Goal: Transaction & Acquisition: Book appointment/travel/reservation

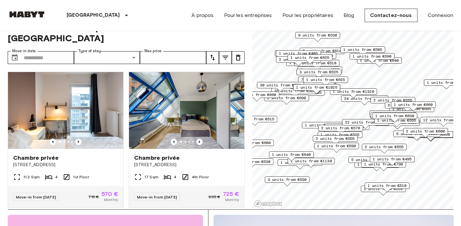
scroll to position [30, 0]
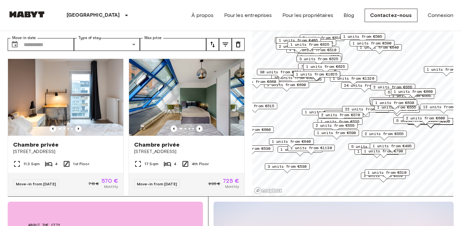
click at [358, 108] on span "22 units from €575" at bounding box center [365, 109] width 41 height 6
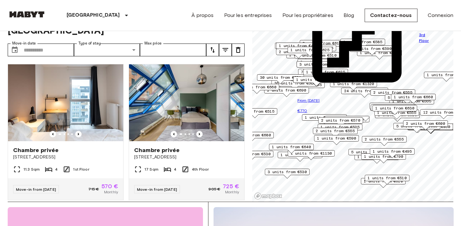
scroll to position [21, 0]
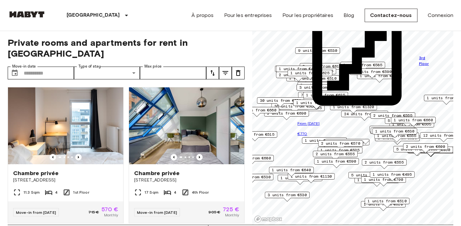
scroll to position [2, 0]
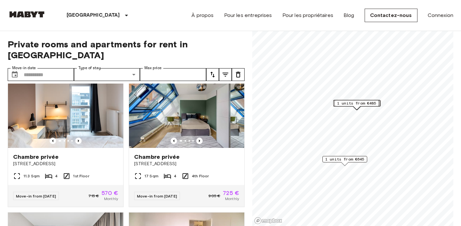
scroll to position [14, 0]
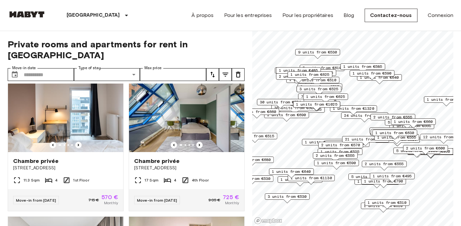
click at [306, 141] on span "1 units from €725" at bounding box center [324, 142] width 39 height 6
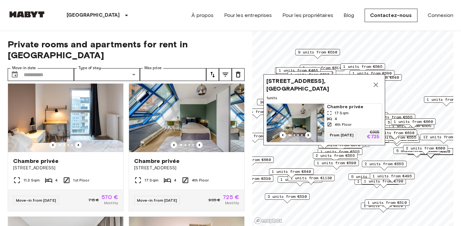
click at [309, 136] on icon "Previous image" at bounding box center [308, 135] width 6 height 6
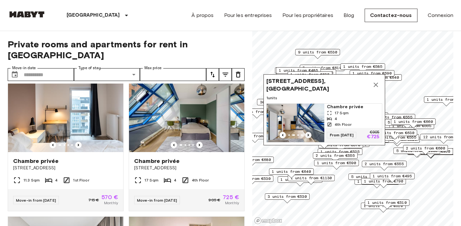
click at [309, 136] on icon "Previous image" at bounding box center [308, 135] width 6 height 6
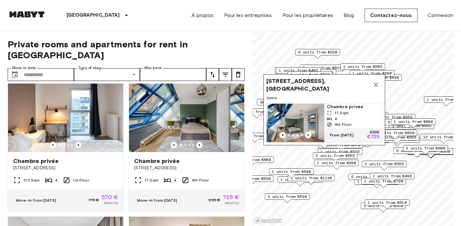
click at [340, 109] on span "Chambre privée" at bounding box center [353, 107] width 53 height 6
click at [379, 87] on icon "Map marker" at bounding box center [376, 85] width 8 height 8
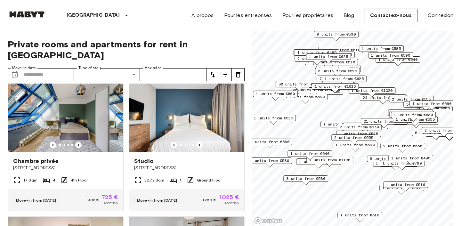
click at [281, 118] on span "1 units from €515" at bounding box center [273, 118] width 39 height 6
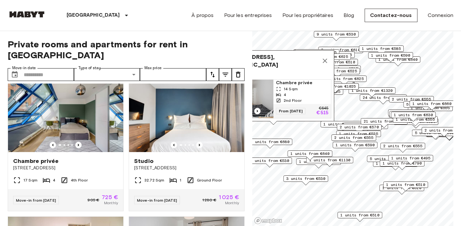
click at [297, 76] on span "1 units" at bounding box center [274, 74] width 116 height 6
click at [307, 90] on div "14 Sqm" at bounding box center [302, 89] width 53 height 6
click at [326, 59] on icon "Map marker" at bounding box center [325, 61] width 8 height 8
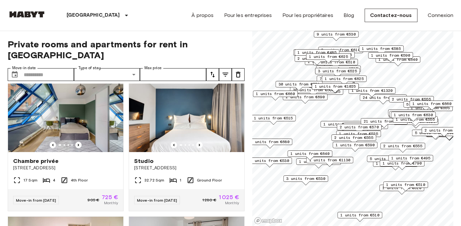
click at [365, 120] on span "21 units from €575" at bounding box center [384, 122] width 41 height 6
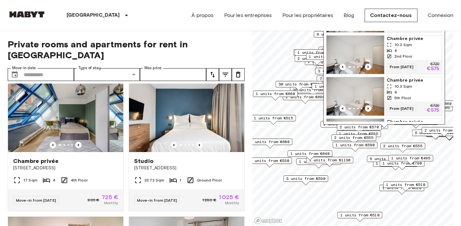
click at [290, 156] on div "1 units from €640" at bounding box center [310, 154] width 45 height 6
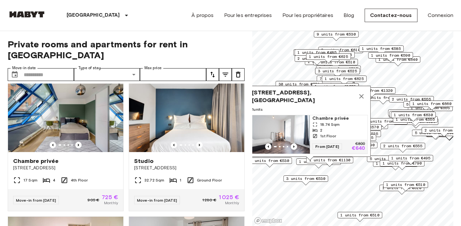
click at [361, 93] on icon "Map marker" at bounding box center [362, 97] width 8 height 8
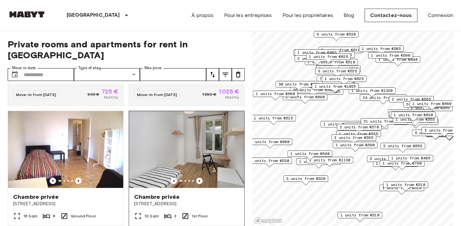
scroll to position [147, 0]
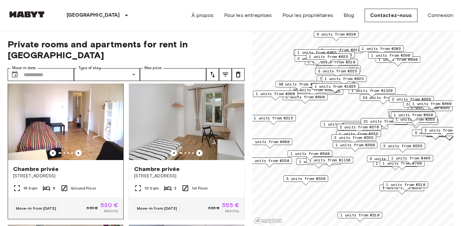
click at [82, 150] on div at bounding box center [65, 153] width 115 height 6
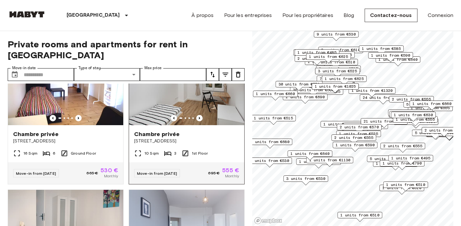
scroll to position [286, 0]
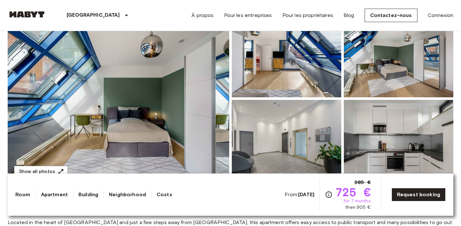
scroll to position [126, 0]
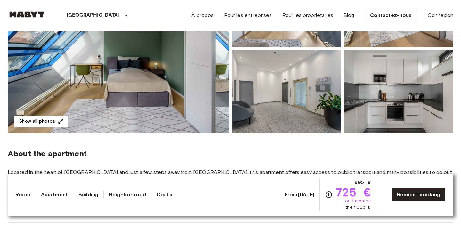
click at [122, 126] on img at bounding box center [119, 48] width 222 height 170
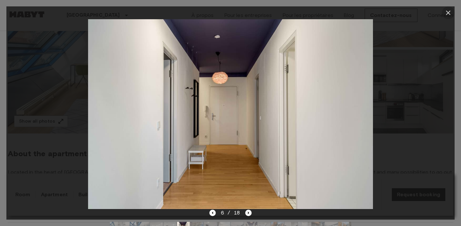
click at [444, 13] on button "button" at bounding box center [448, 12] width 13 height 13
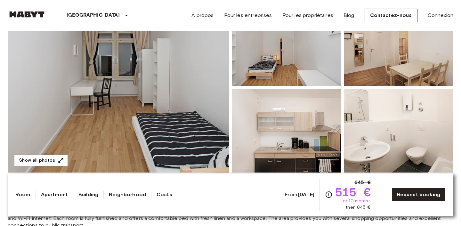
scroll to position [87, 0]
